Goal: Task Accomplishment & Management: Complete application form

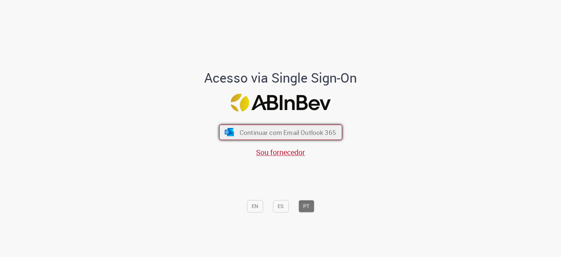
click at [306, 128] on span "Continuar com Email Outlook 365" at bounding box center [287, 132] width 96 height 8
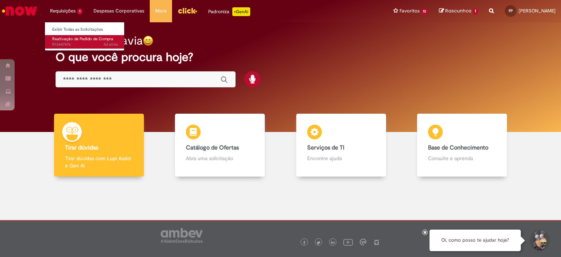
click at [88, 40] on span "Reativação de Pedido de Compra" at bounding box center [82, 38] width 61 height 5
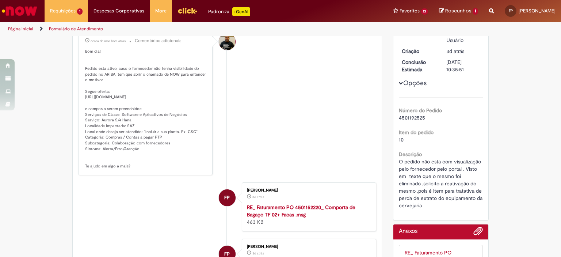
scroll to position [73, 0]
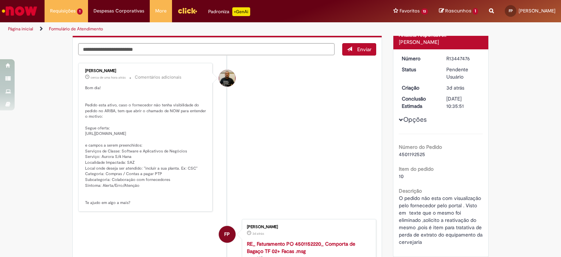
click at [126, 133] on p "Bom dia! Pedido esta ativo, caso o fornecedor não tenha visibilidade do pedido …" at bounding box center [146, 145] width 122 height 121
drag, startPoint x: 192, startPoint y: 137, endPoint x: 82, endPoint y: 135, distance: 110.8
click at [82, 135] on div "[PERSON_NAME] cerca de uma hora atrás cerca de uma hora atrás Comentários adici…" at bounding box center [145, 137] width 130 height 144
copy p "[URL][DOMAIN_NAME]"
click at [283, 187] on li "[PERSON_NAME] cerca de uma hora atrás cerca de uma hora atrás Comentários adici…" at bounding box center [227, 137] width 298 height 149
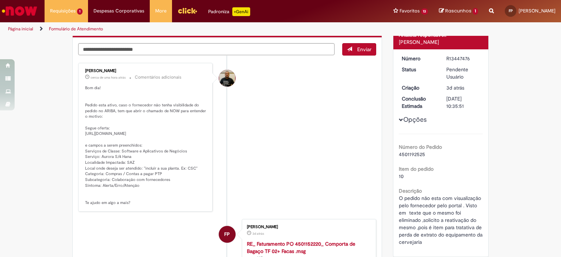
scroll to position [0, 0]
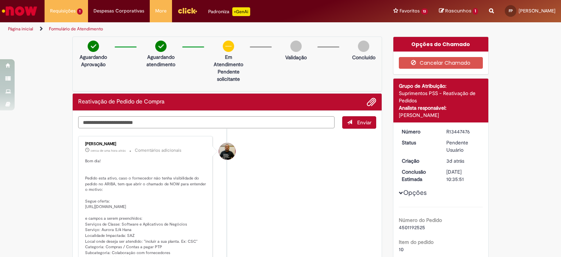
click at [167, 119] on textarea "Digite sua mensagem aqui..." at bounding box center [206, 122] width 257 height 12
click at [189, 121] on textarea "**********" at bounding box center [206, 122] width 257 height 12
type textarea "**********"
click at [374, 104] on div "Reativação de Pedido de Compra" at bounding box center [227, 102] width 309 height 17
click at [370, 101] on span "Adicionar anexos" at bounding box center [371, 102] width 9 height 9
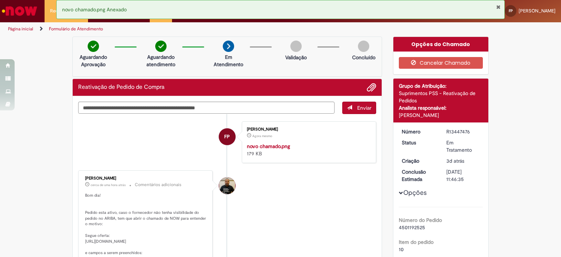
click at [347, 106] on span "submit" at bounding box center [349, 107] width 5 height 5
